Goal: Transaction & Acquisition: Download file/media

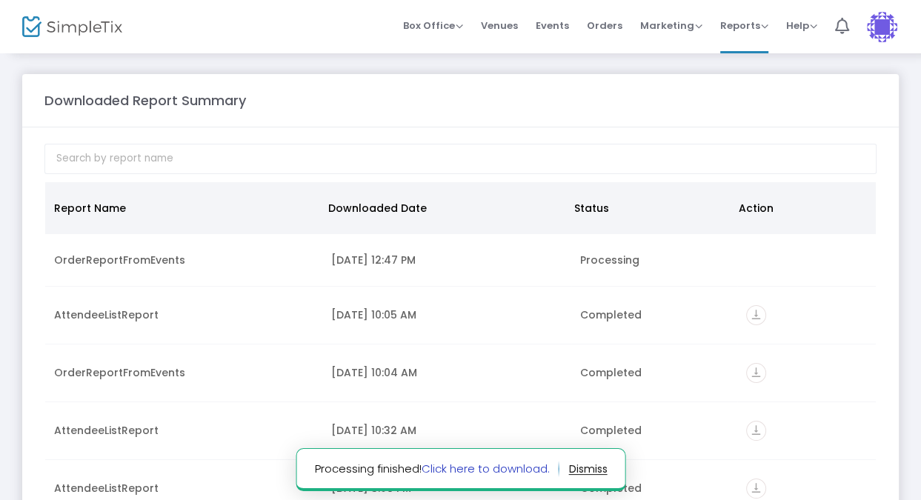
click at [475, 467] on link "Click here to download." at bounding box center [485, 469] width 128 height 16
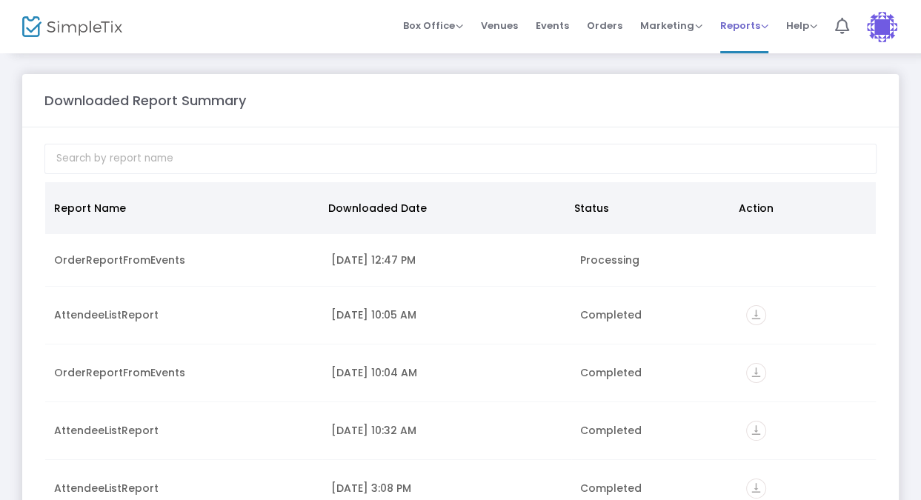
click at [741, 27] on span "Reports" at bounding box center [744, 26] width 48 height 14
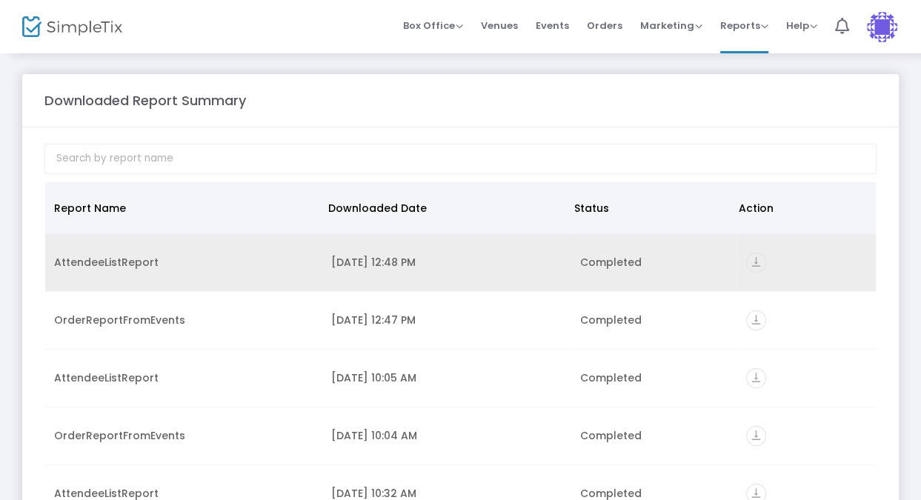
click at [621, 249] on td "Completed" at bounding box center [654, 263] width 166 height 58
click at [753, 264] on icon "vertical_align_bottom" at bounding box center [756, 263] width 20 height 20
